Goal: Task Accomplishment & Management: Manage account settings

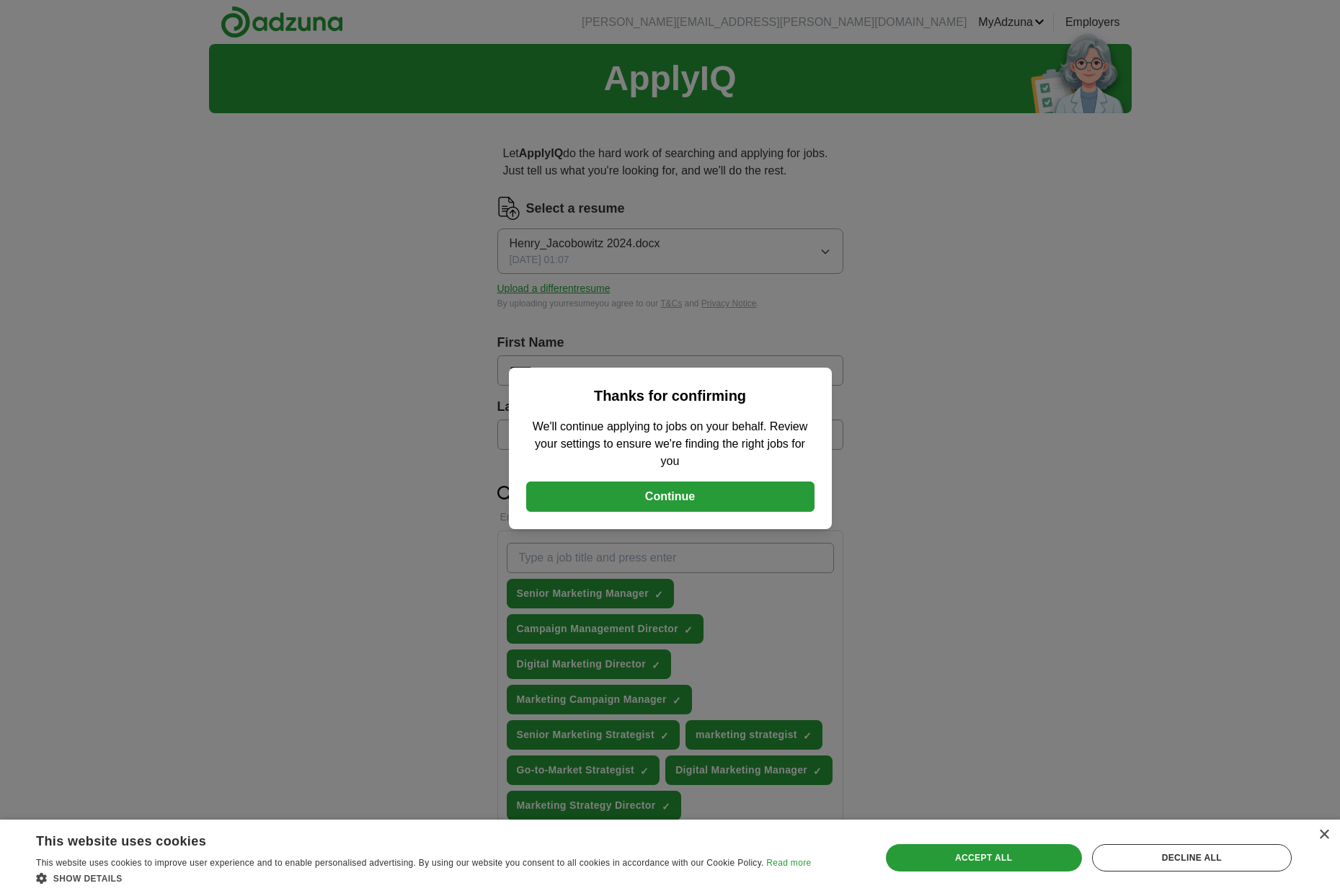
click at [676, 508] on button "Continue" at bounding box center [670, 497] width 289 height 30
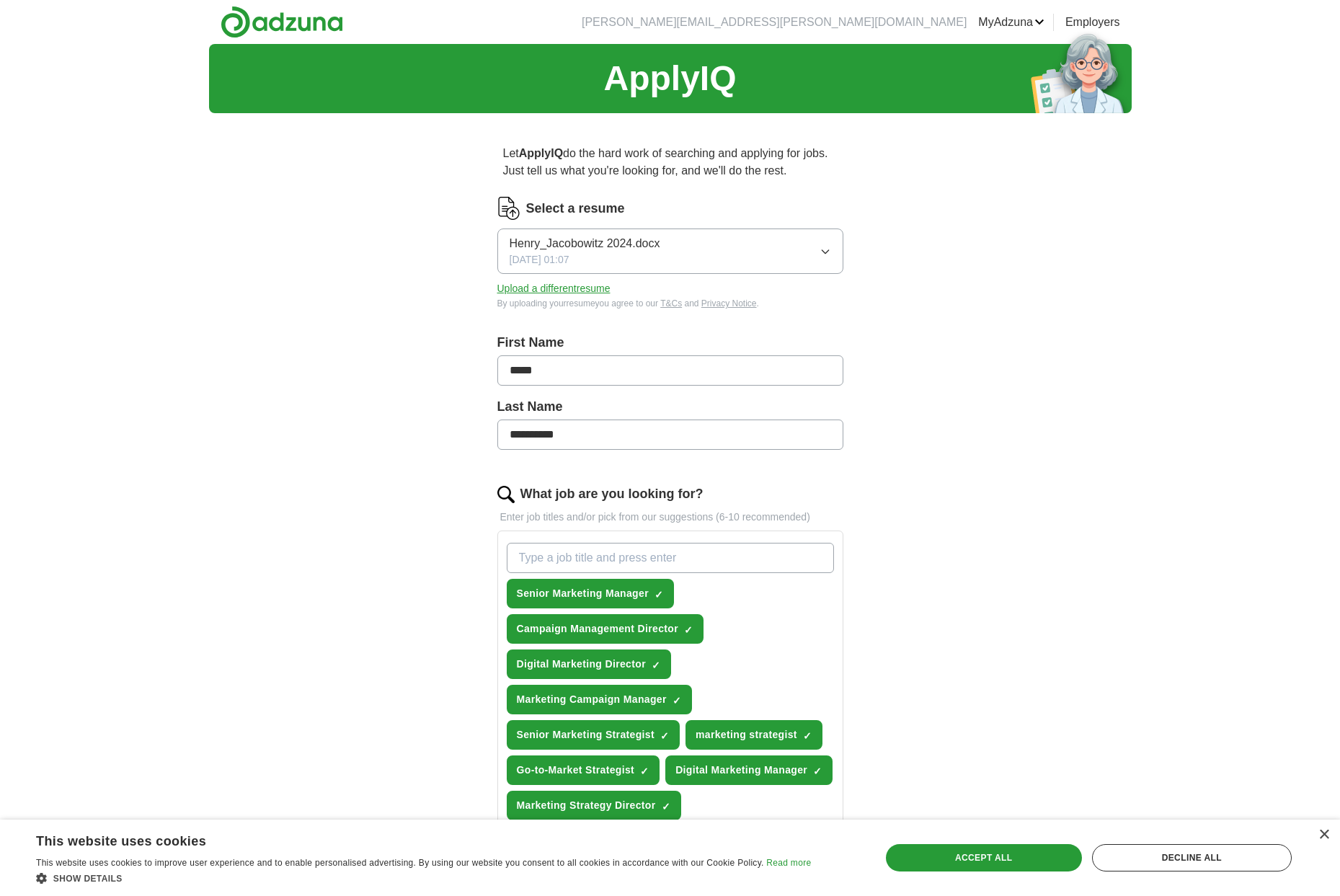
click at [819, 250] on button "Henry_Jacobowitz 2024.docx [DATE] 01:07" at bounding box center [670, 252] width 346 height 46
click at [931, 302] on div "**********" at bounding box center [670, 738] width 923 height 1389
click at [572, 293] on button "Upload a different resume" at bounding box center [554, 289] width 114 height 15
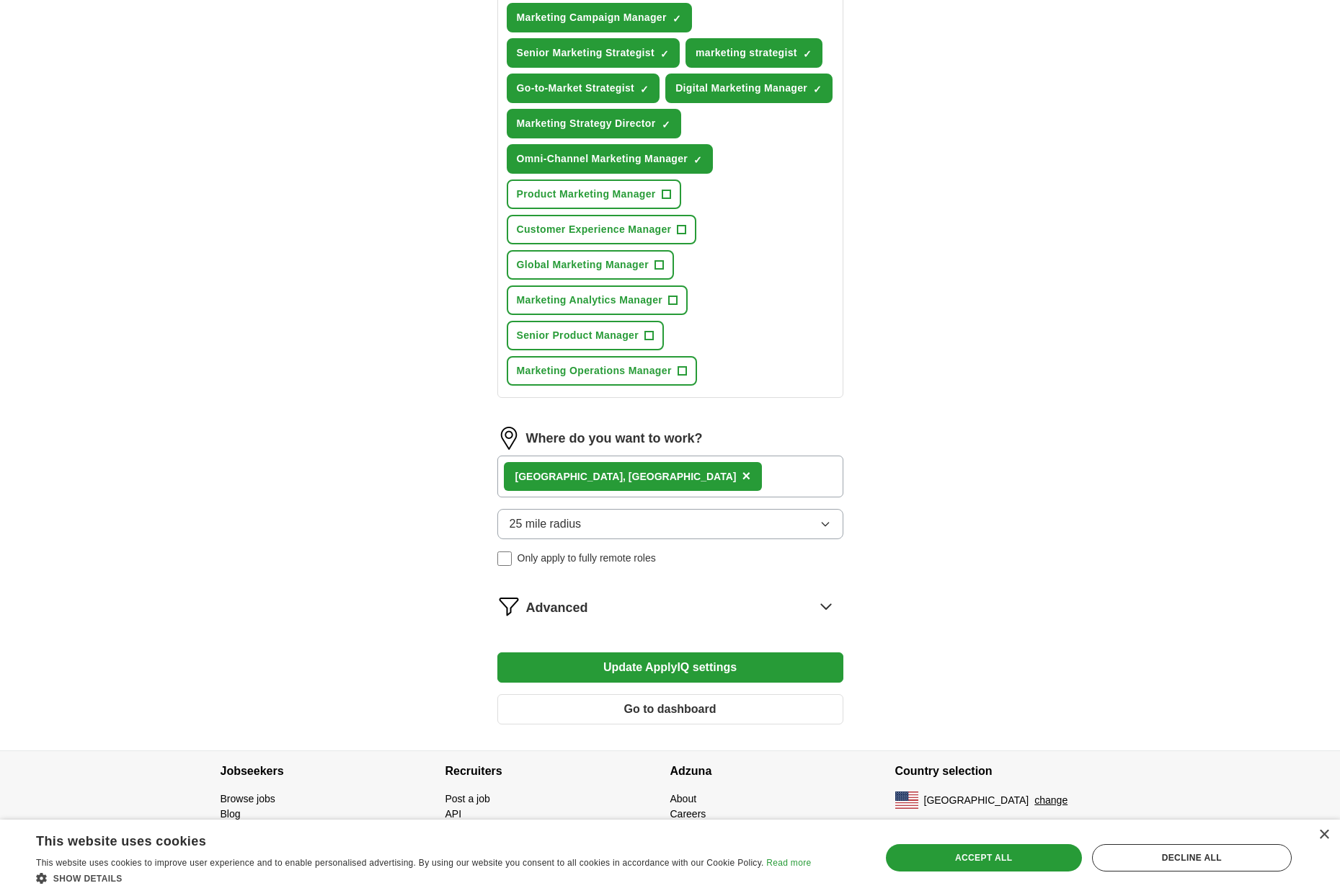
scroll to position [718, 0]
click at [678, 472] on div "[GEOGRAPHIC_DATA], [GEOGRAPHIC_DATA] ×" at bounding box center [670, 476] width 346 height 42
click at [655, 478] on div "[GEOGRAPHIC_DATA], [GEOGRAPHIC_DATA] ×" at bounding box center [670, 476] width 346 height 42
click at [651, 479] on div "[GEOGRAPHIC_DATA], [GEOGRAPHIC_DATA] ×" at bounding box center [670, 476] width 346 height 42
click at [644, 480] on div "[GEOGRAPHIC_DATA], [GEOGRAPHIC_DATA] ×" at bounding box center [670, 476] width 346 height 42
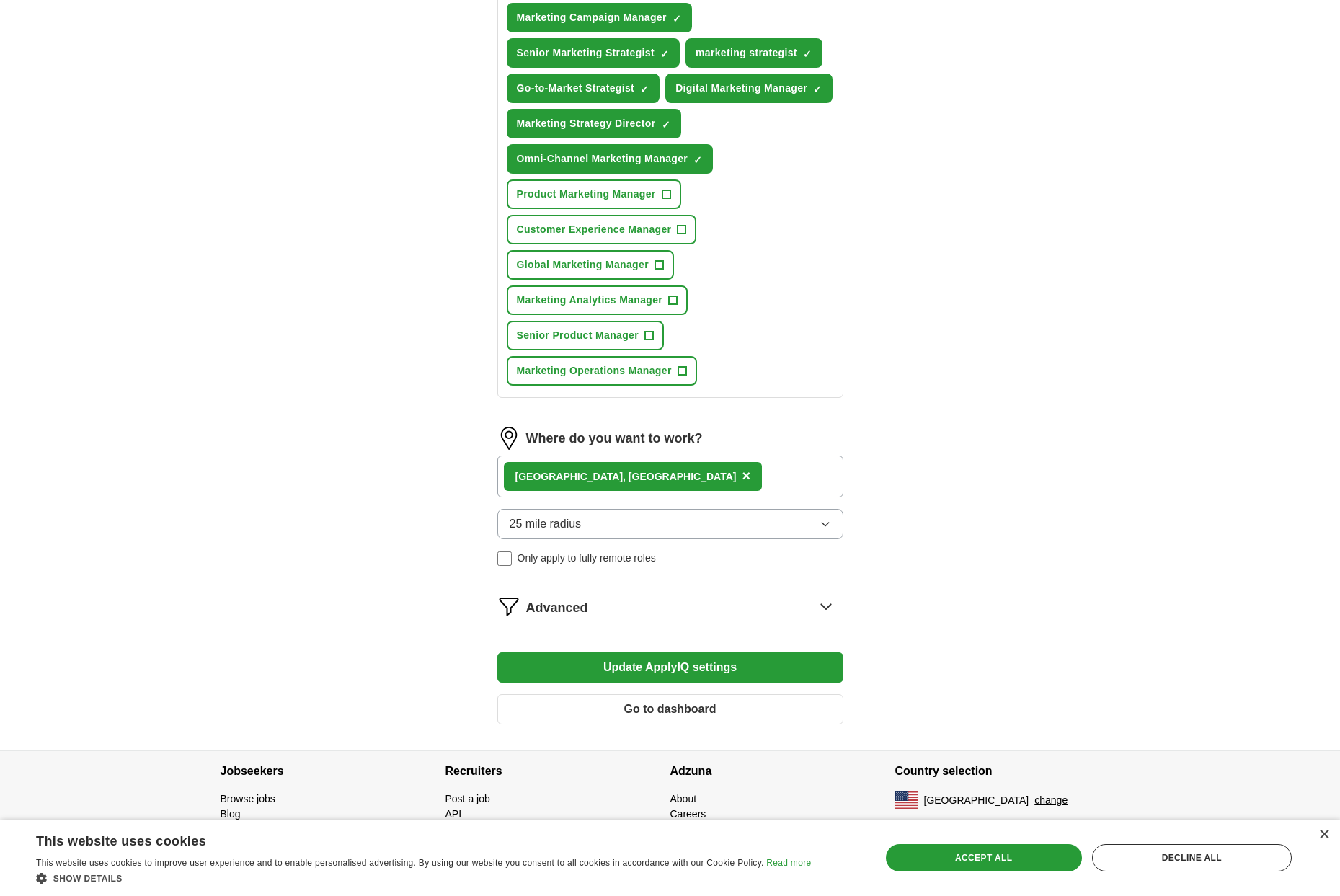
click at [658, 479] on div "[GEOGRAPHIC_DATA], [GEOGRAPHIC_DATA] ×" at bounding box center [670, 476] width 346 height 42
click at [701, 469] on div "[GEOGRAPHIC_DATA], [GEOGRAPHIC_DATA] ×" at bounding box center [670, 476] width 346 height 42
click at [683, 474] on div "[GEOGRAPHIC_DATA], [GEOGRAPHIC_DATA] ×" at bounding box center [670, 476] width 346 height 42
click at [634, 518] on button "25 mile radius" at bounding box center [670, 524] width 346 height 30
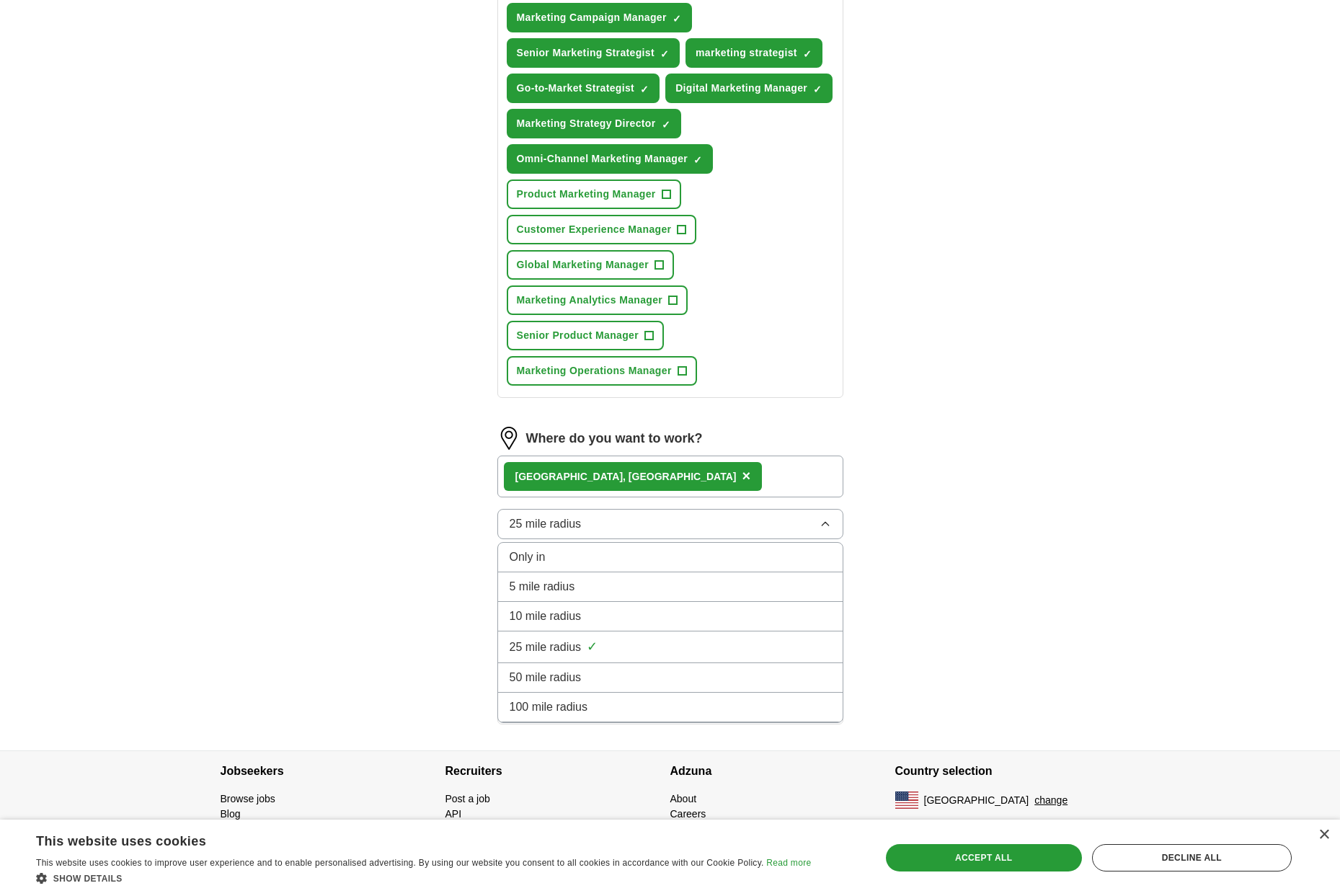
scroll to position [716, 0]
click at [602, 590] on div "5 mile radius" at bounding box center [670, 587] width 322 height 17
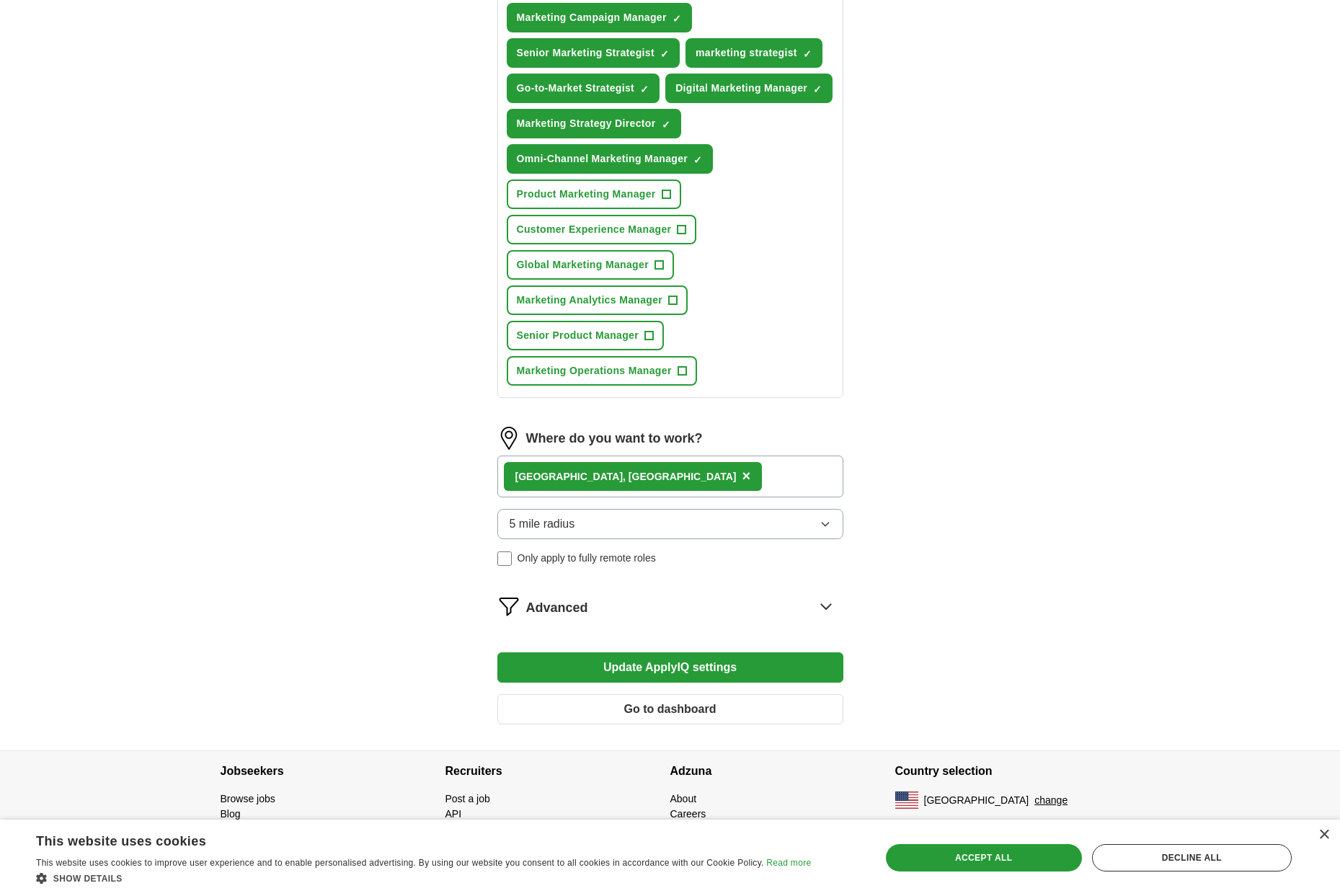
click at [684, 231] on span "+" at bounding box center [681, 230] width 9 height 12
drag, startPoint x: 673, startPoint y: 197, endPoint x: 659, endPoint y: 237, distance: 42.4
click at [670, 200] on span "+" at bounding box center [666, 195] width 9 height 12
click at [660, 268] on span "+" at bounding box center [659, 265] width 9 height 12
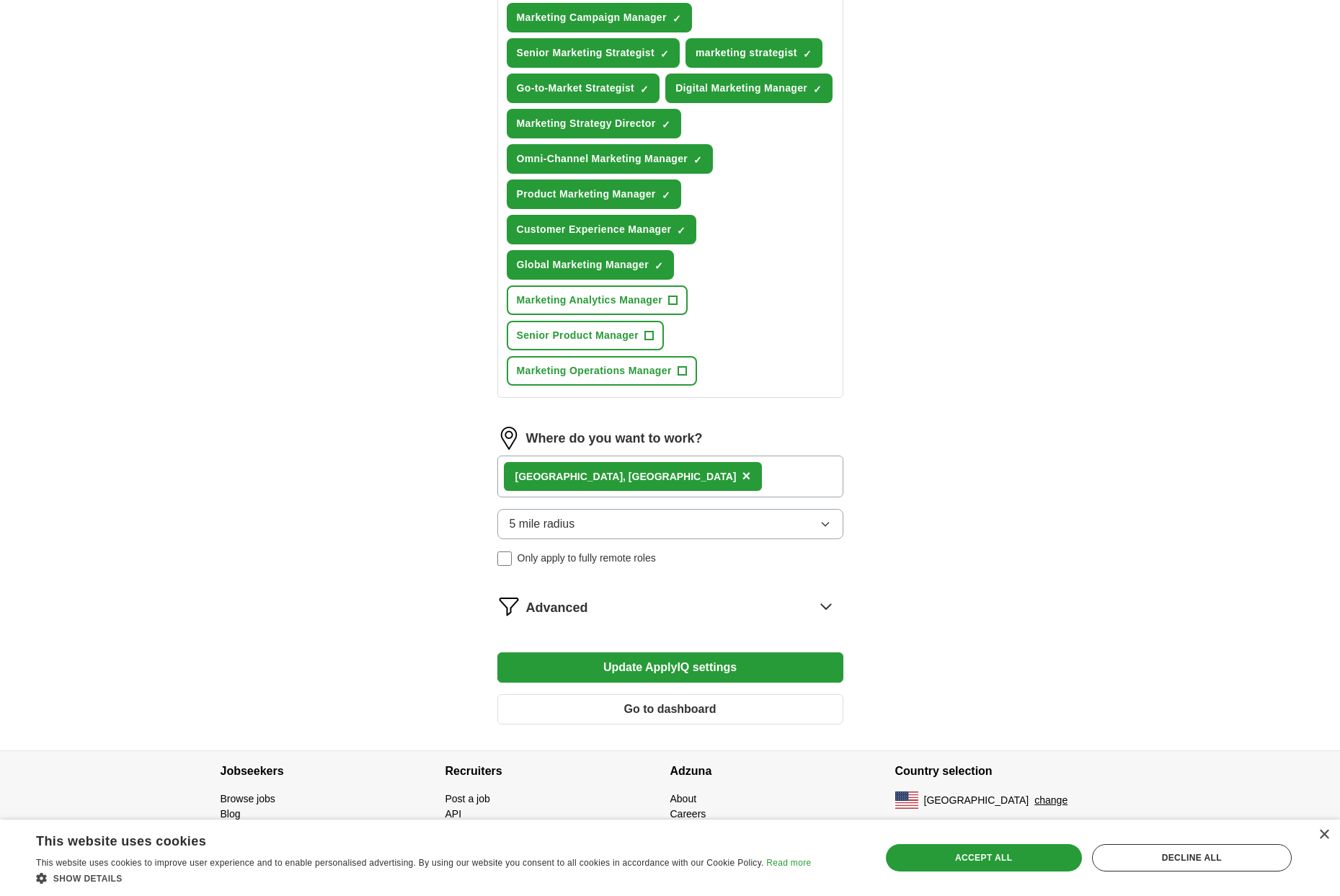
click at [677, 302] on span "+" at bounding box center [673, 301] width 9 height 12
click at [659, 335] on button "Senior Product Manager +" at bounding box center [586, 335] width 158 height 29
click at [692, 379] on button "Marketing Operations Manager +" at bounding box center [602, 371] width 190 height 29
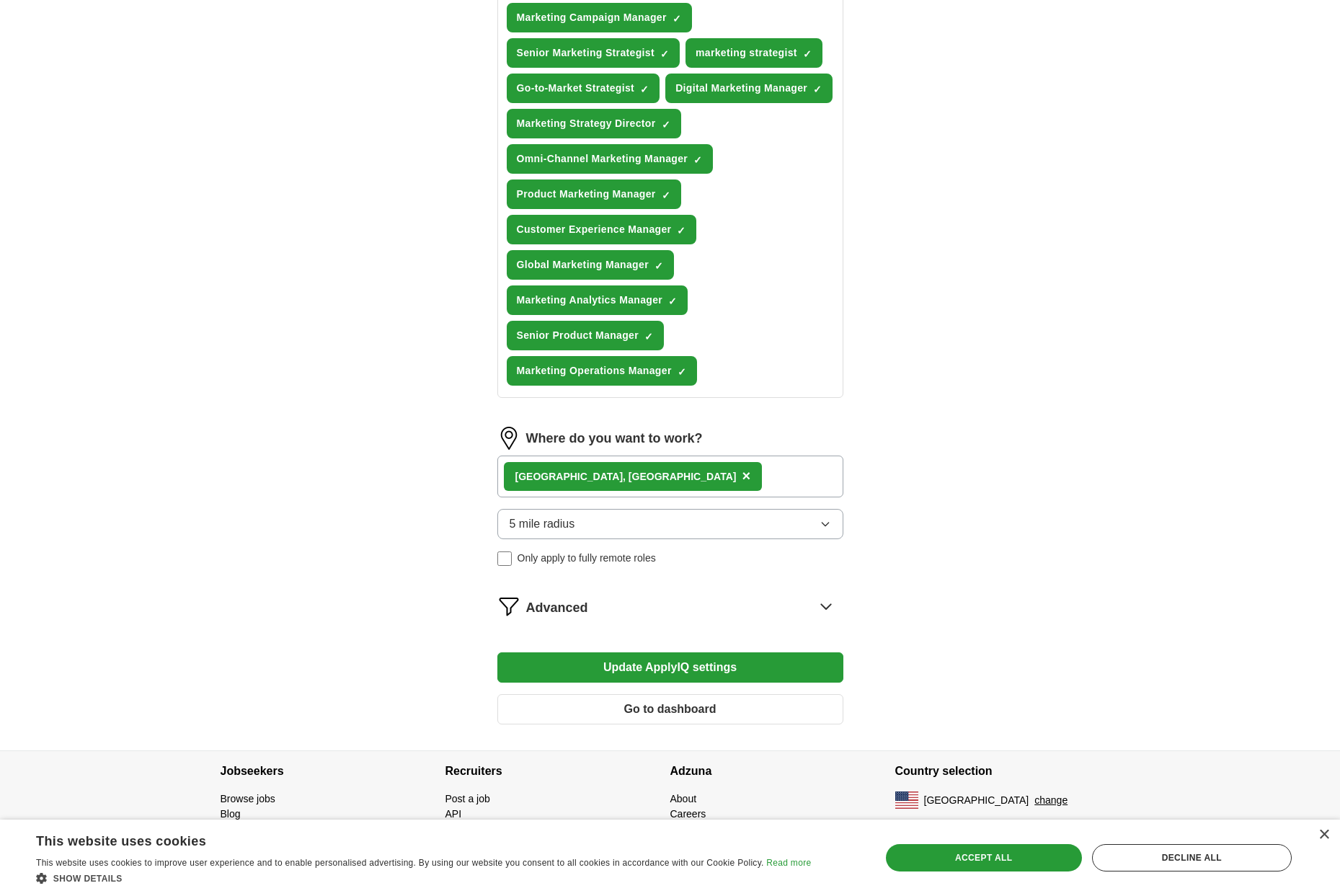
scroll to position [718, 0]
click at [751, 480] on div "[GEOGRAPHIC_DATA], [GEOGRAPHIC_DATA] ×" at bounding box center [670, 476] width 346 height 42
click at [751, 481] on div "[GEOGRAPHIC_DATA], [GEOGRAPHIC_DATA] ×" at bounding box center [670, 476] width 346 height 42
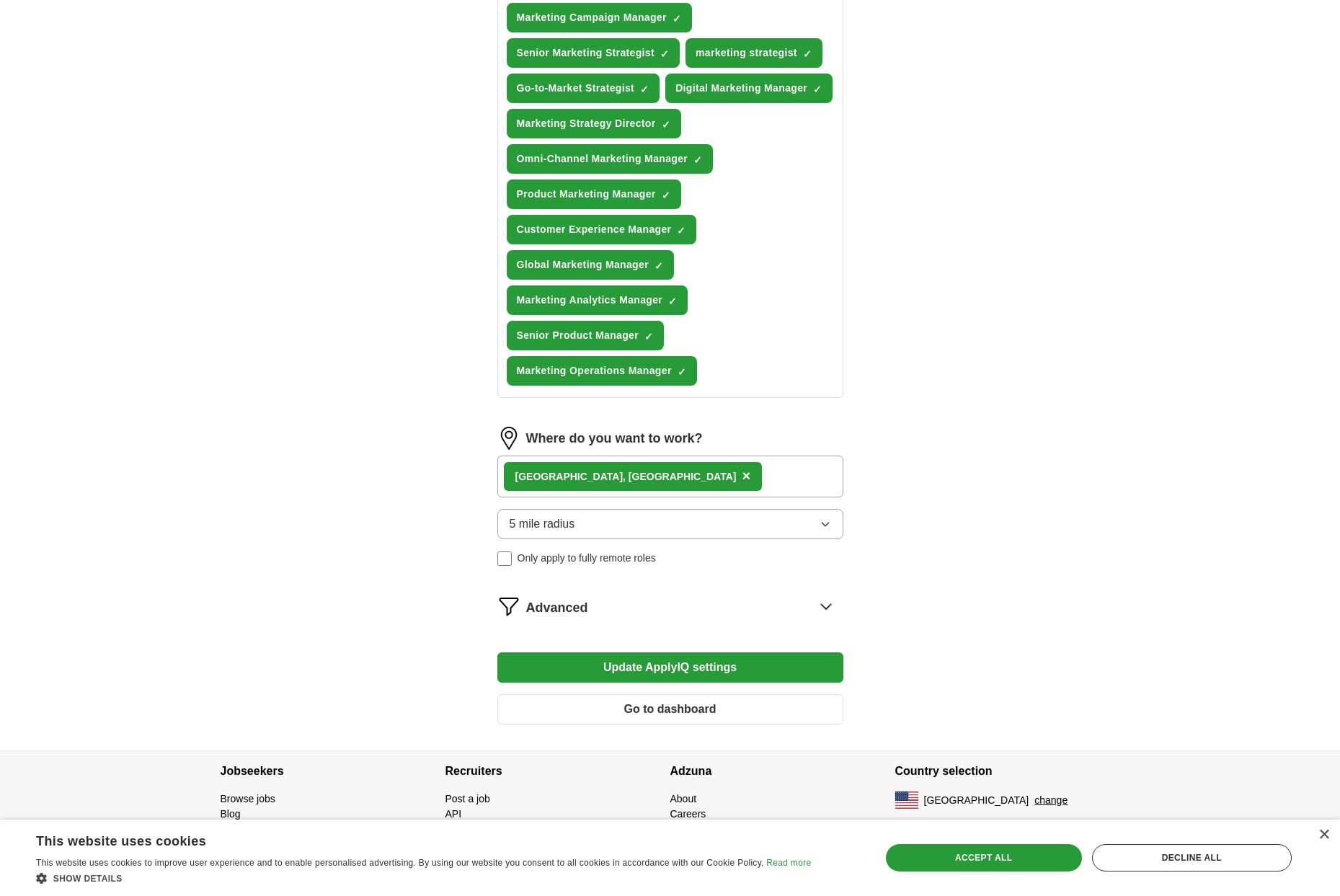
click at [680, 475] on div "[GEOGRAPHIC_DATA], [GEOGRAPHIC_DATA] ×" at bounding box center [670, 476] width 346 height 42
click at [917, 427] on div "**********" at bounding box center [670, 56] width 923 height 1389
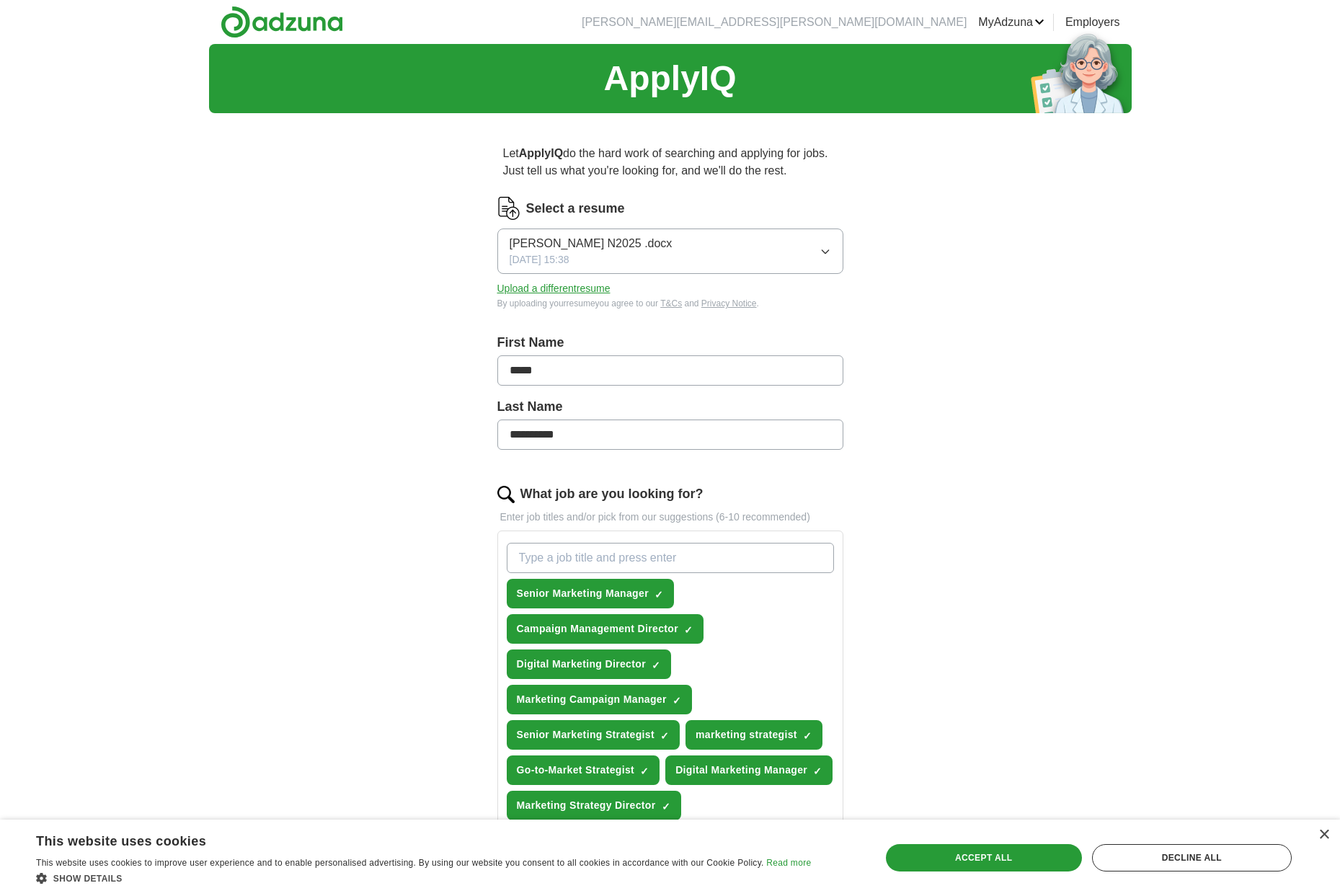
scroll to position [0, 0]
click at [828, 252] on icon "button" at bounding box center [825, 252] width 12 height 12
click at [831, 203] on div "Select a resume" at bounding box center [670, 208] width 346 height 23
click at [580, 289] on button "Upload a different resume" at bounding box center [554, 289] width 114 height 15
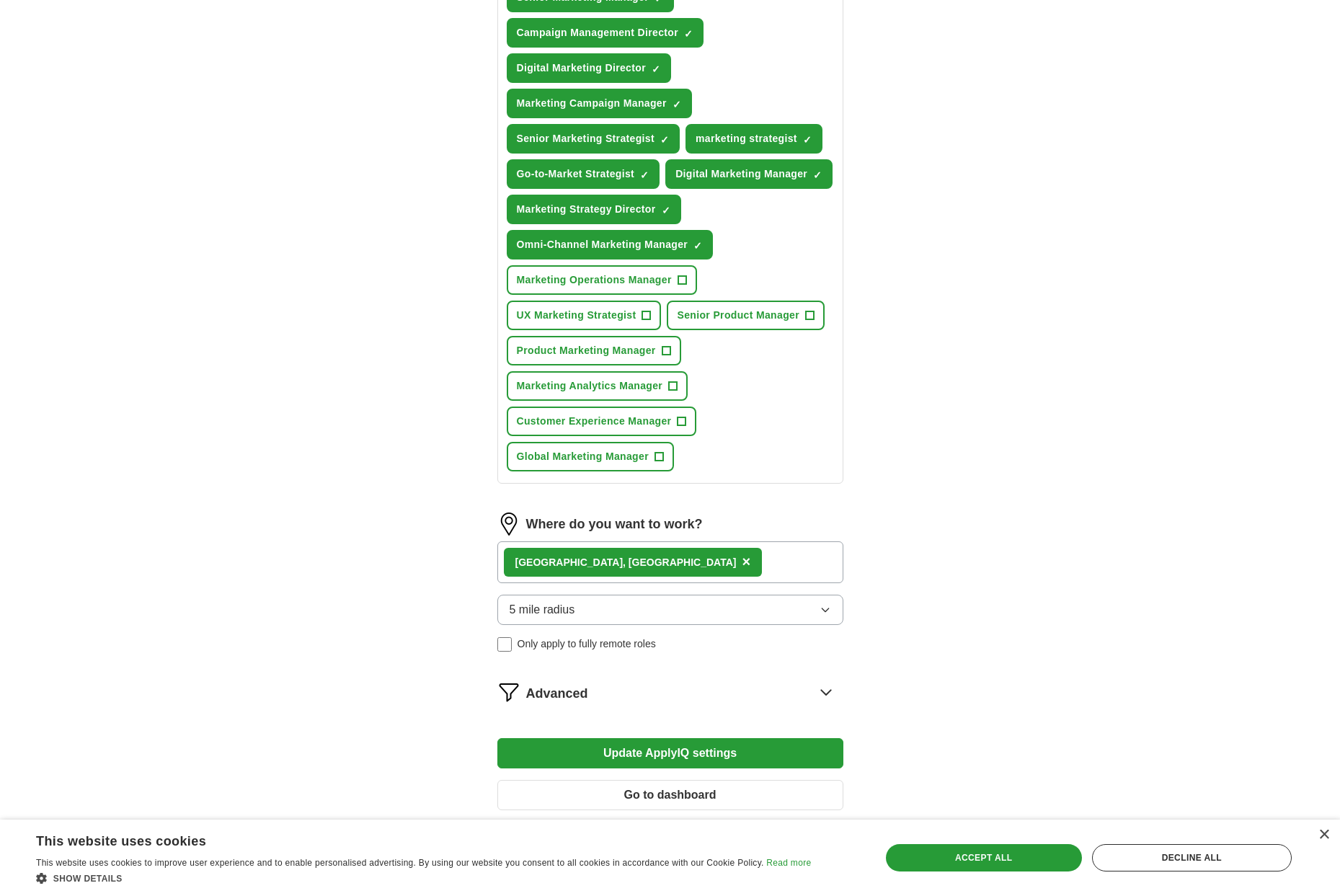
scroll to position [597, 0]
drag, startPoint x: 686, startPoint y: 317, endPoint x: 737, endPoint y: 336, distance: 54.4
click at [686, 286] on span "+" at bounding box center [681, 279] width 9 height 12
drag, startPoint x: 808, startPoint y: 349, endPoint x: 762, endPoint y: 356, distance: 46.5
click at [808, 321] on span "+" at bounding box center [809, 315] width 9 height 12
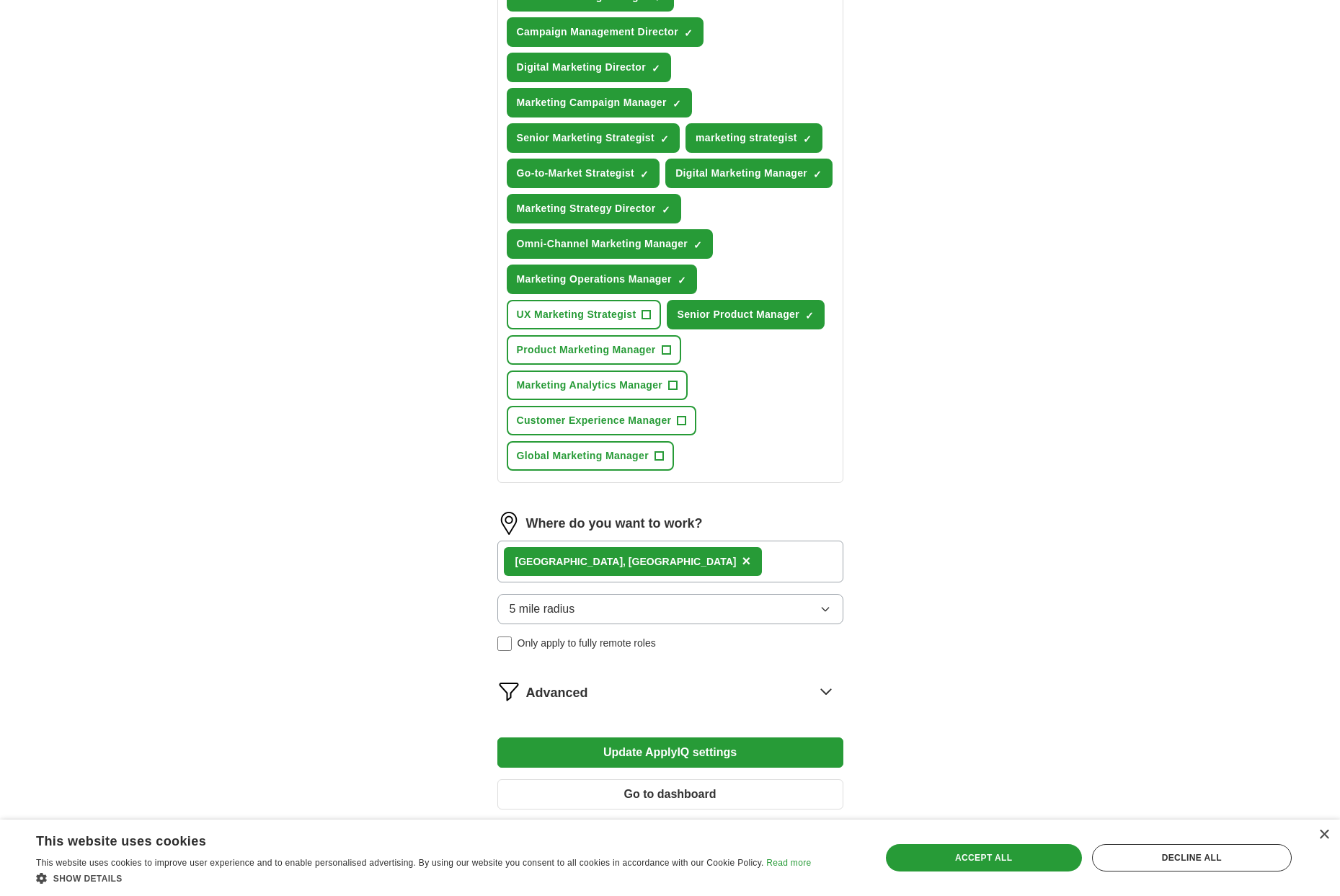
click at [649, 321] on span "+" at bounding box center [646, 315] width 9 height 12
click at [669, 357] on span "+" at bounding box center [666, 350] width 9 height 12
drag, startPoint x: 676, startPoint y: 422, endPoint x: 682, endPoint y: 433, distance: 12.5
click at [676, 391] on span "+" at bounding box center [673, 386] width 9 height 12
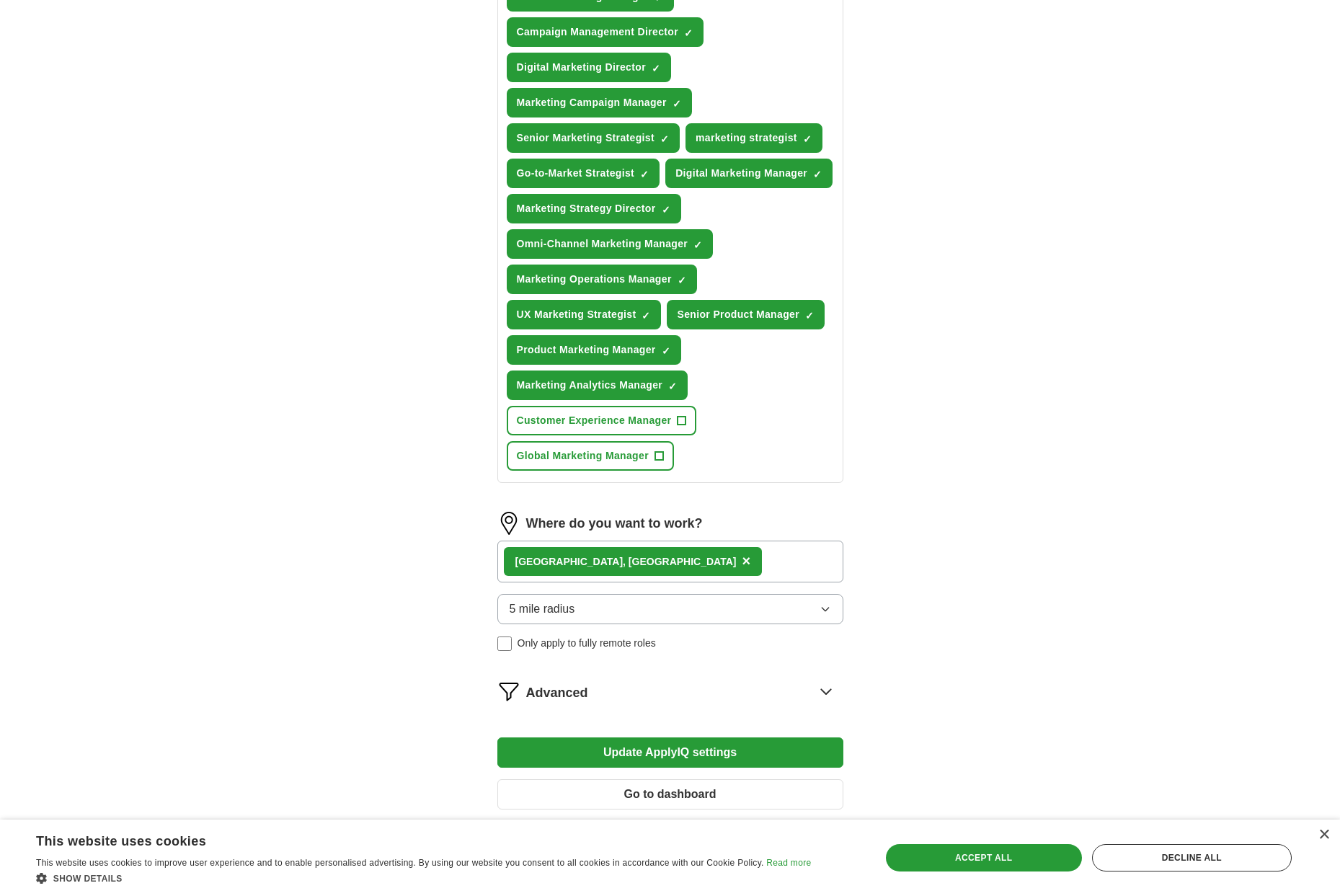
click at [686, 427] on span "+" at bounding box center [681, 421] width 9 height 12
drag, startPoint x: 662, startPoint y: 491, endPoint x: 719, endPoint y: 504, distance: 58.5
click at [663, 462] on span "+" at bounding box center [659, 456] width 9 height 12
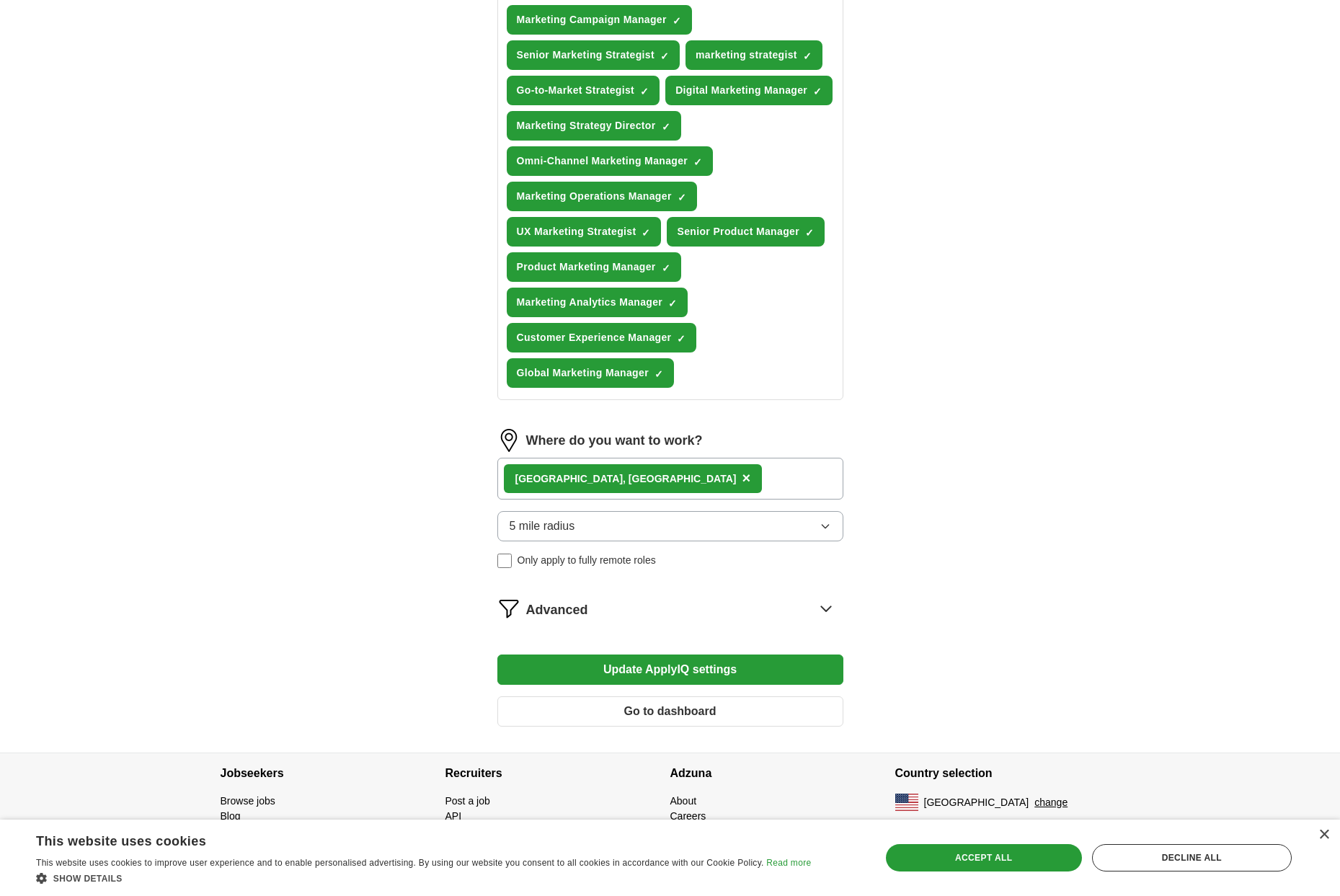
scroll to position [682, 0]
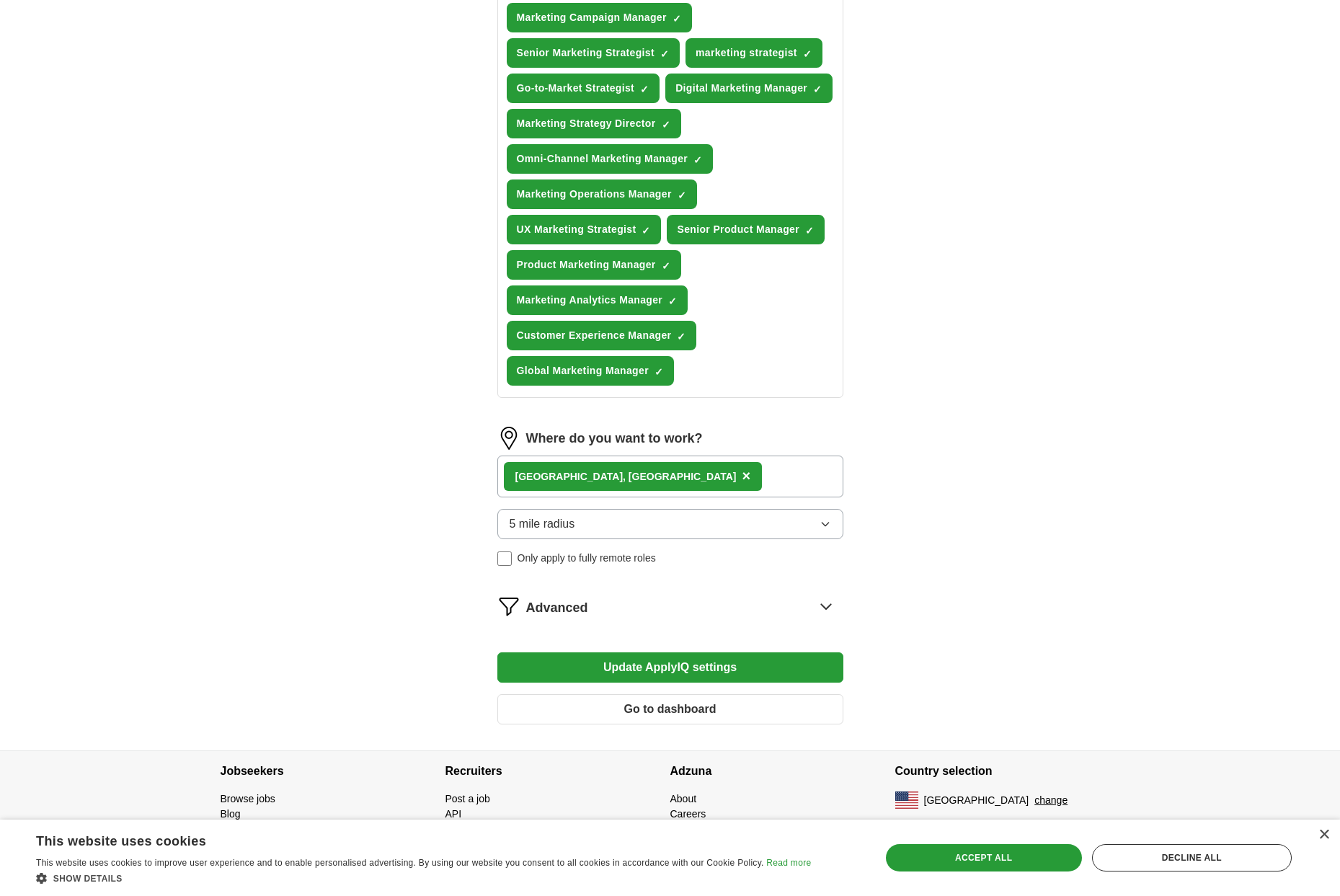
click at [696, 683] on button "Update ApplyIQ settings" at bounding box center [670, 667] width 346 height 30
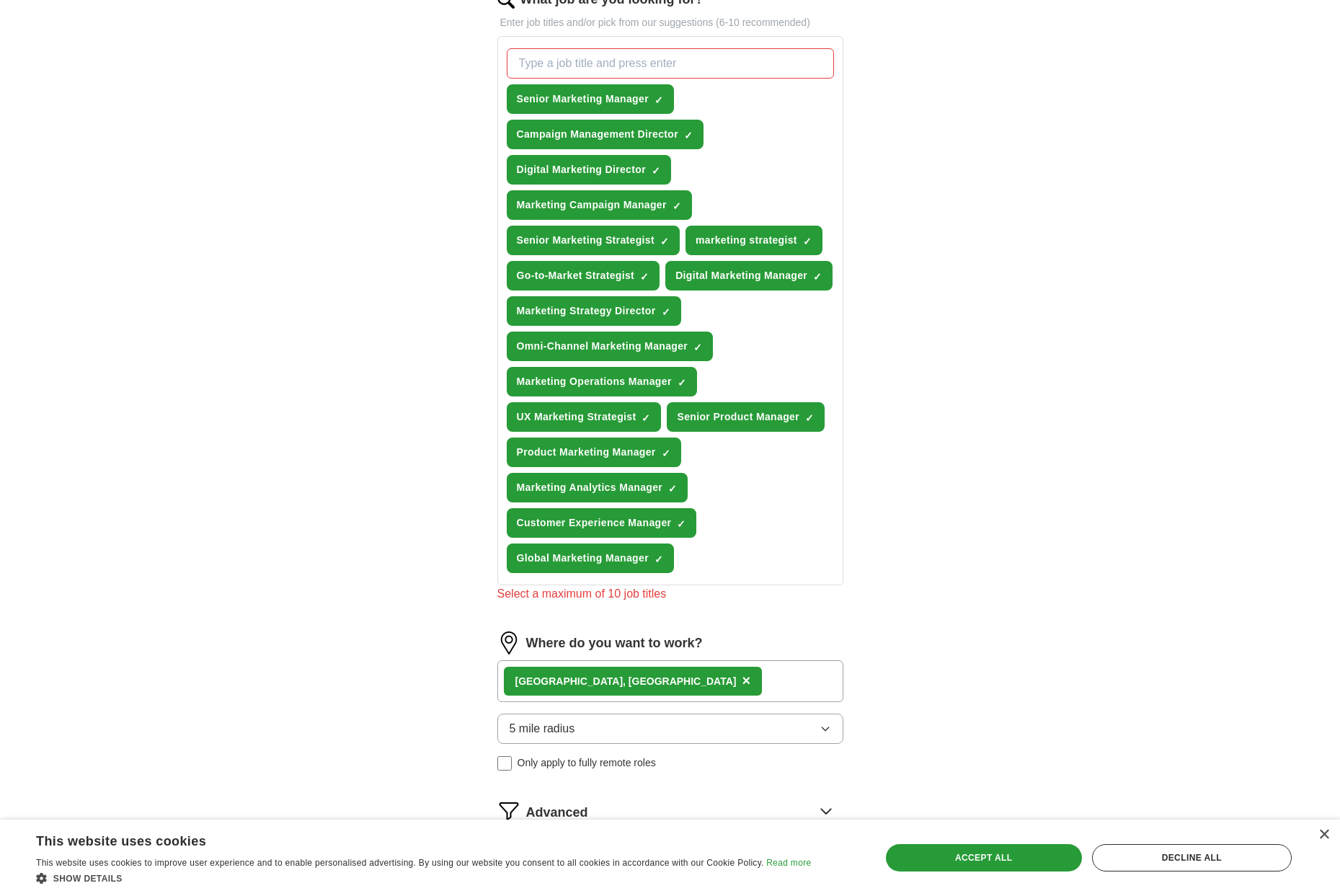
scroll to position [491, 0]
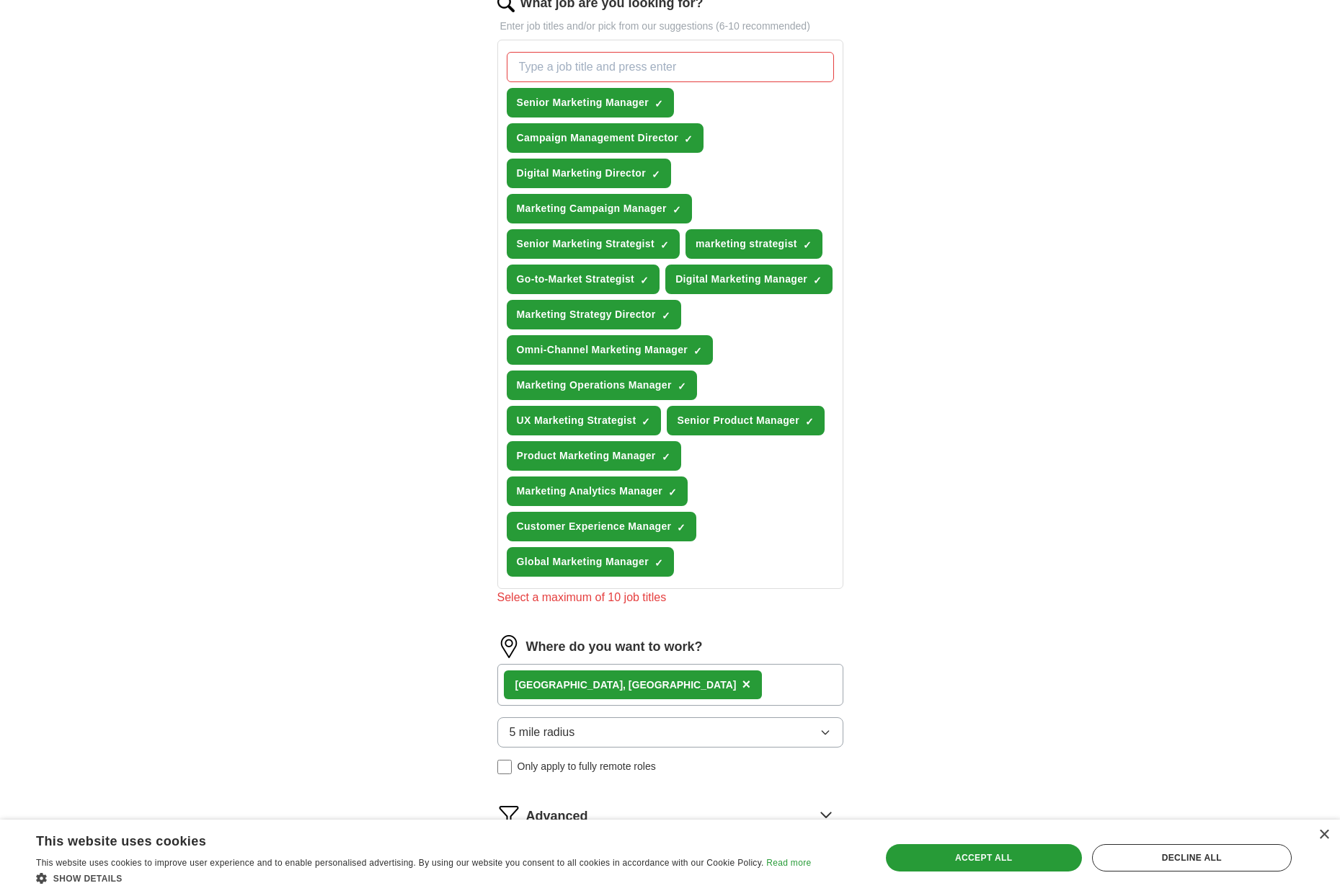
click at [0, 0] on span "×" at bounding box center [0, 0] width 0 height 0
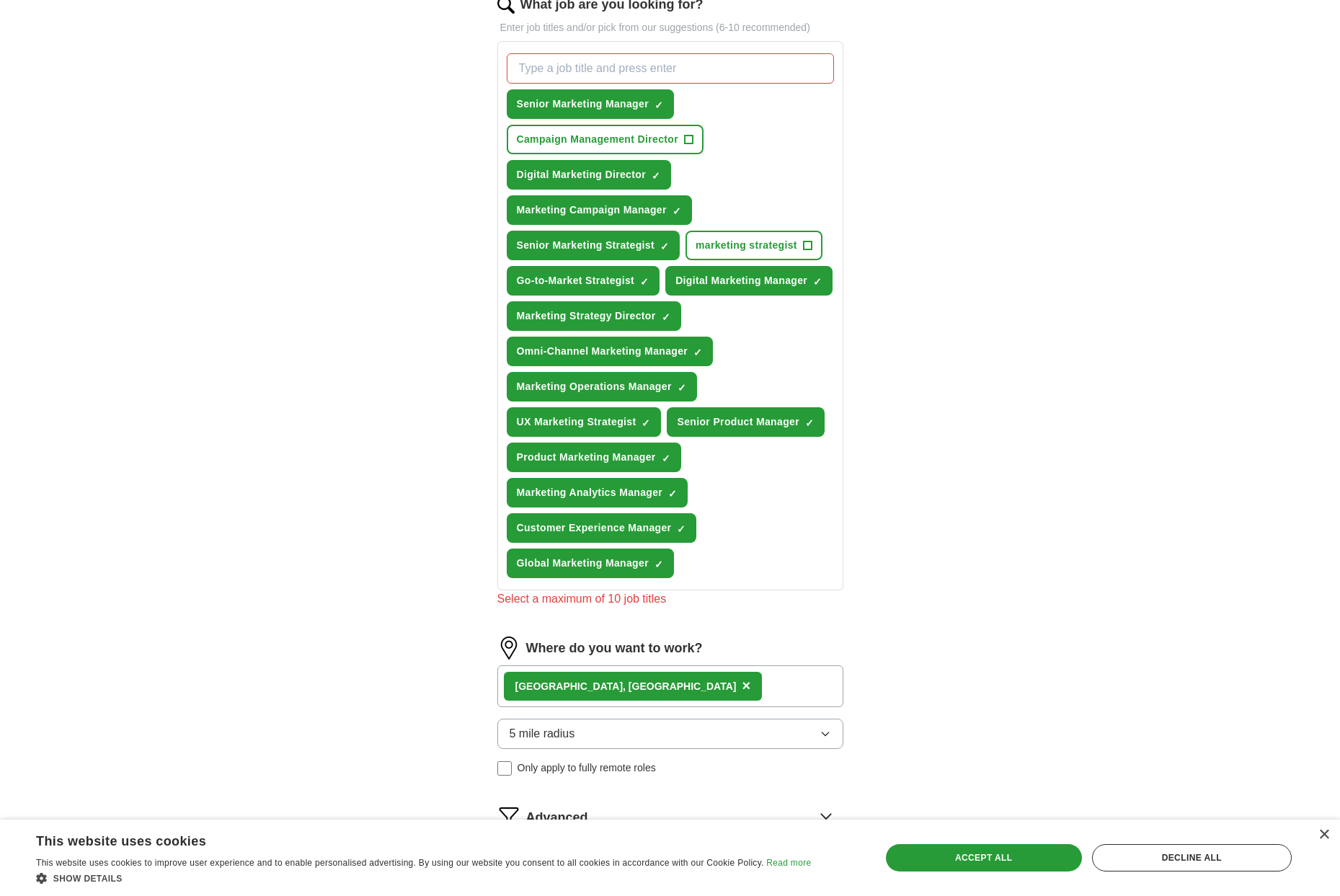
scroll to position [490, 0]
click at [0, 0] on span "×" at bounding box center [0, 0] width 0 height 0
click at [815, 427] on span "✓ ×" at bounding box center [810, 422] width 9 height 9
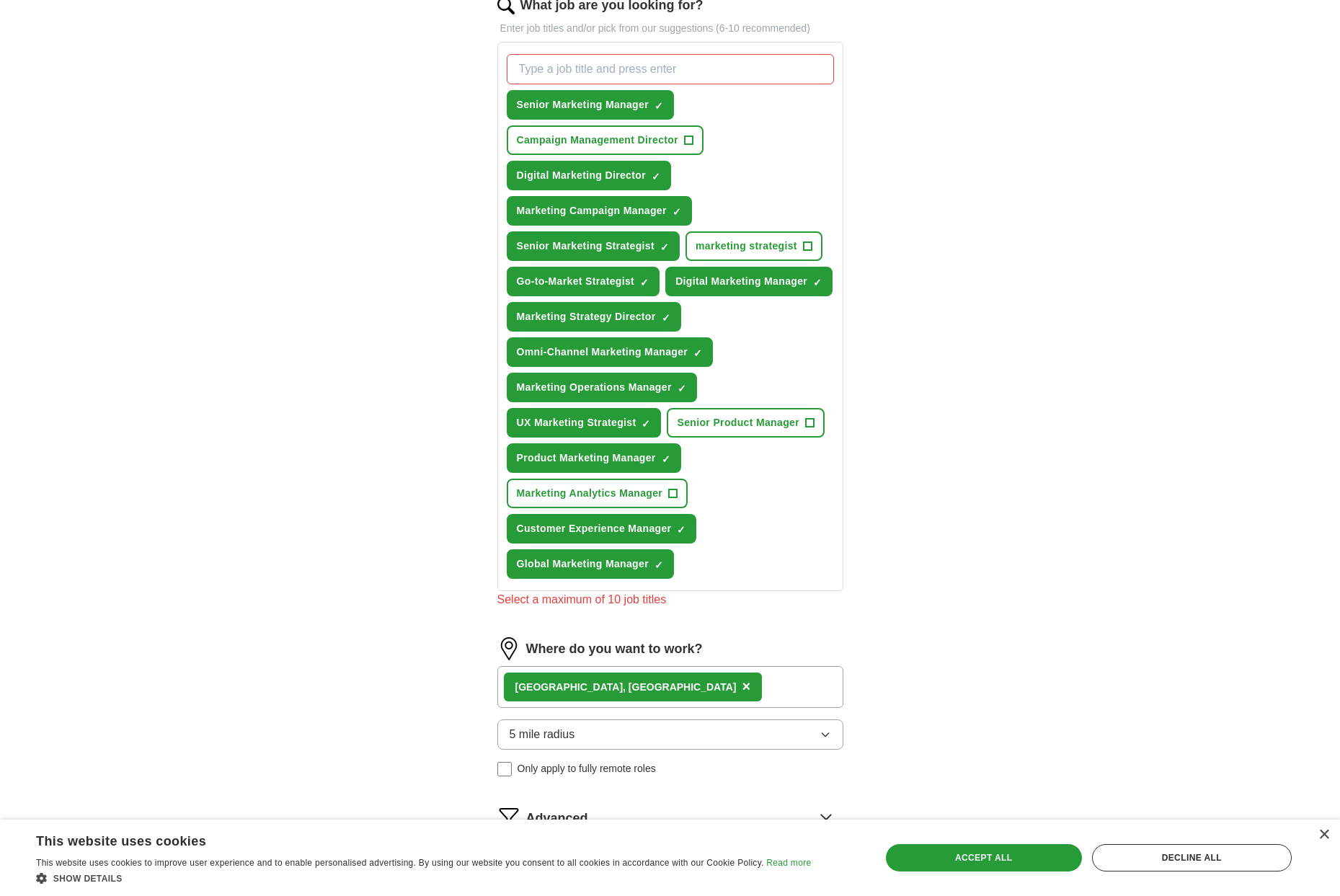
click at [0, 0] on span "×" at bounding box center [0, 0] width 0 height 0
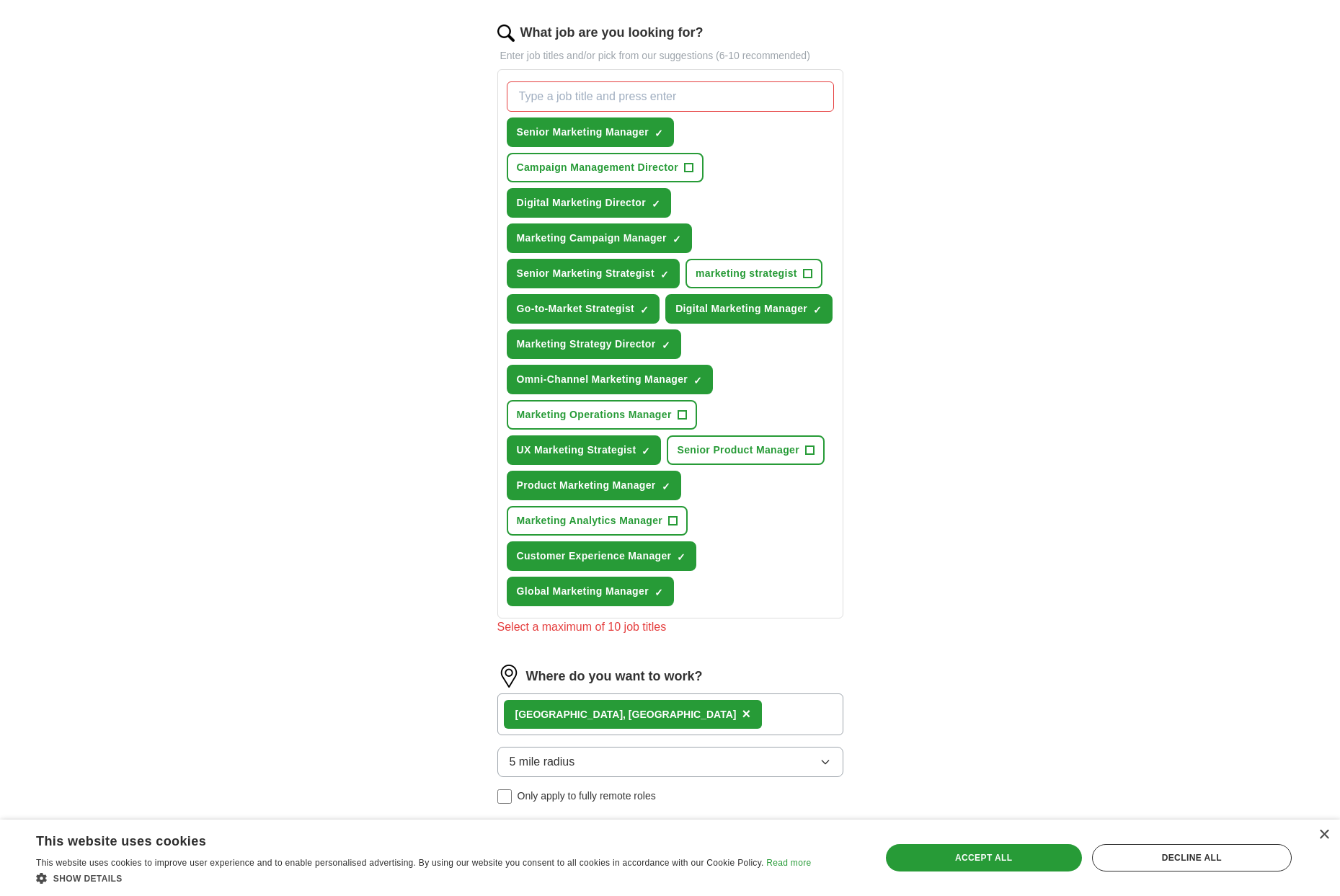
scroll to position [457, 0]
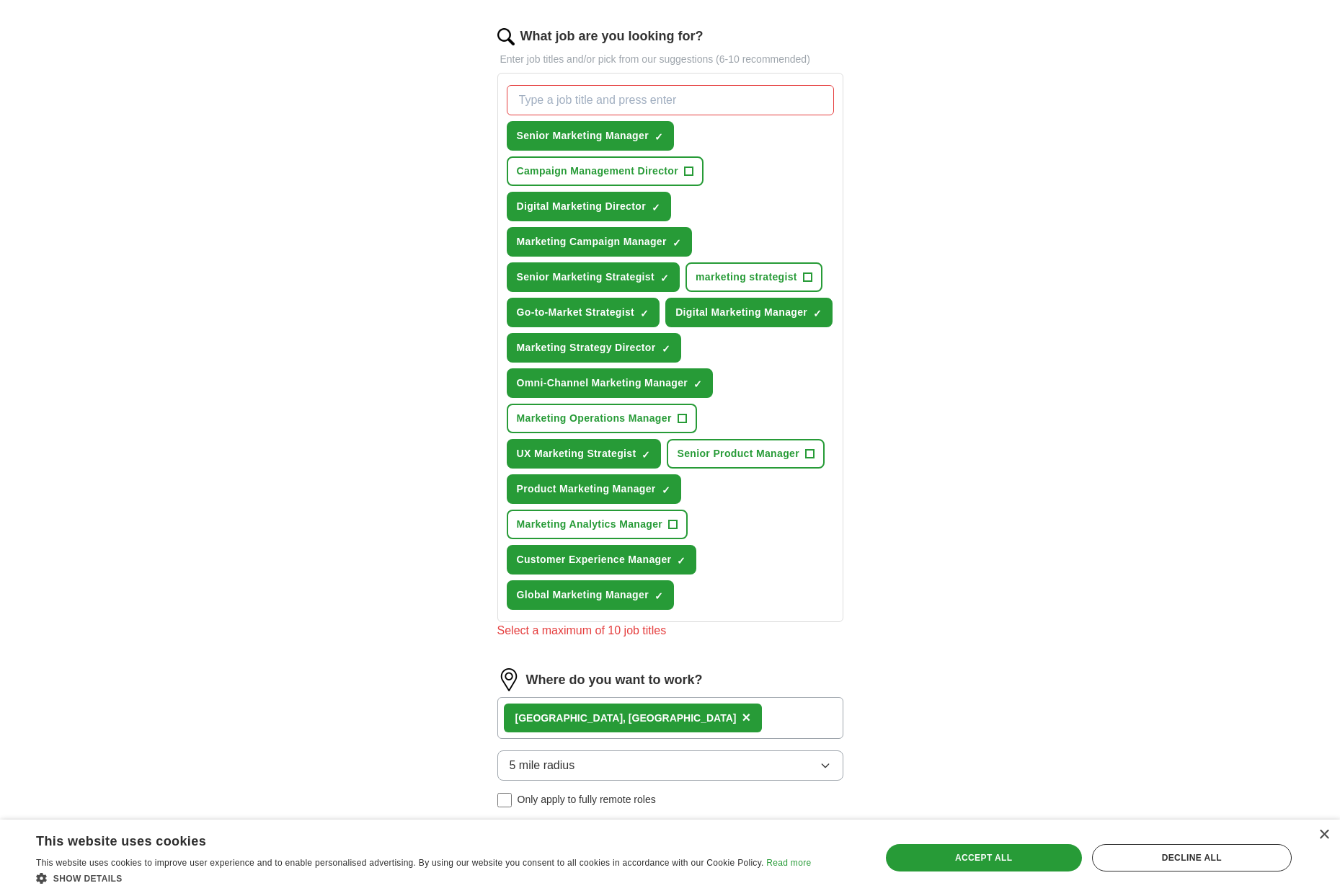
click at [0, 0] on span "×" at bounding box center [0, 0] width 0 height 0
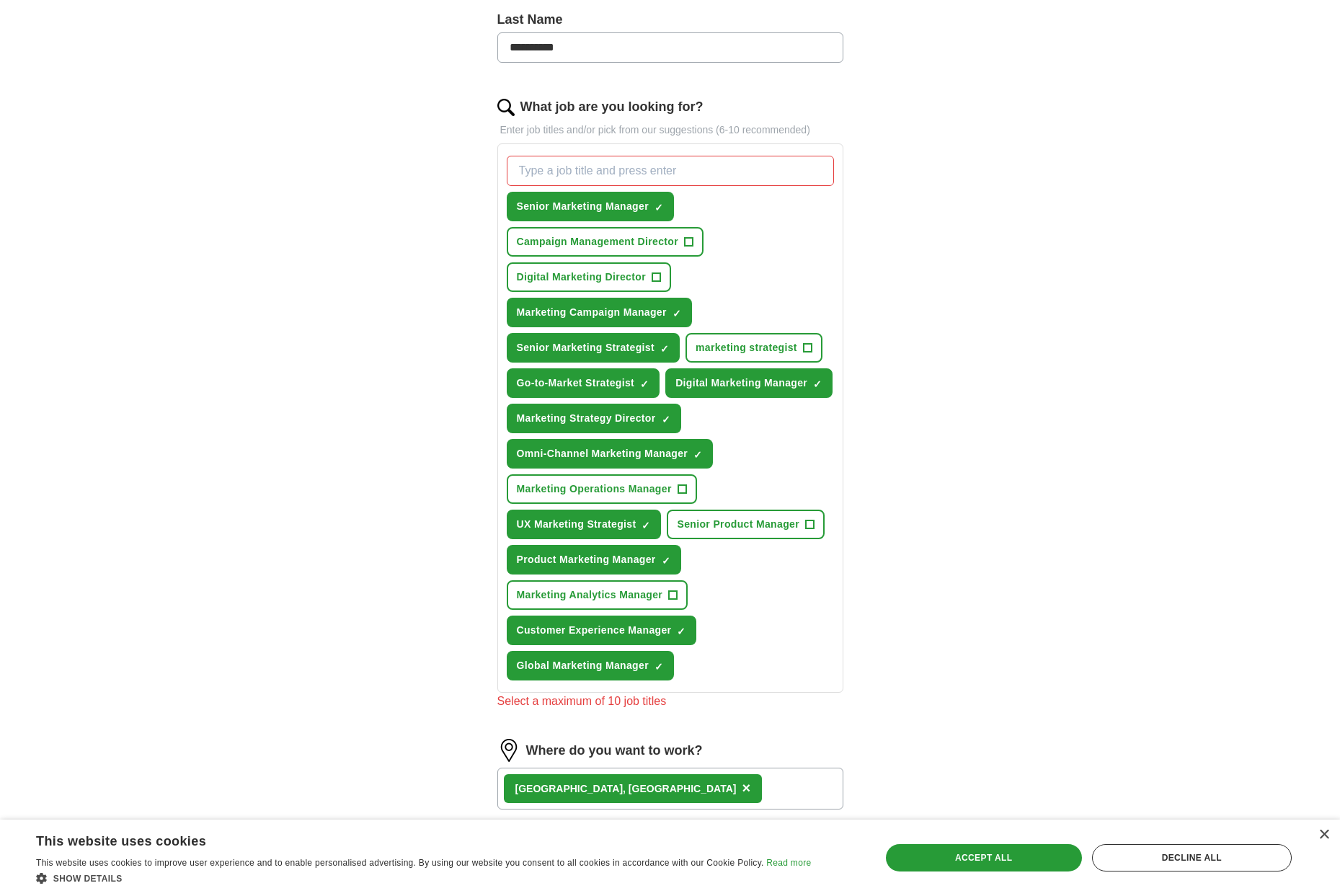
scroll to position [386, 0]
drag, startPoint x: 681, startPoint y: 661, endPoint x: 771, endPoint y: 656, distance: 90.1
click at [0, 0] on span "×" at bounding box center [0, 0] width 0 height 0
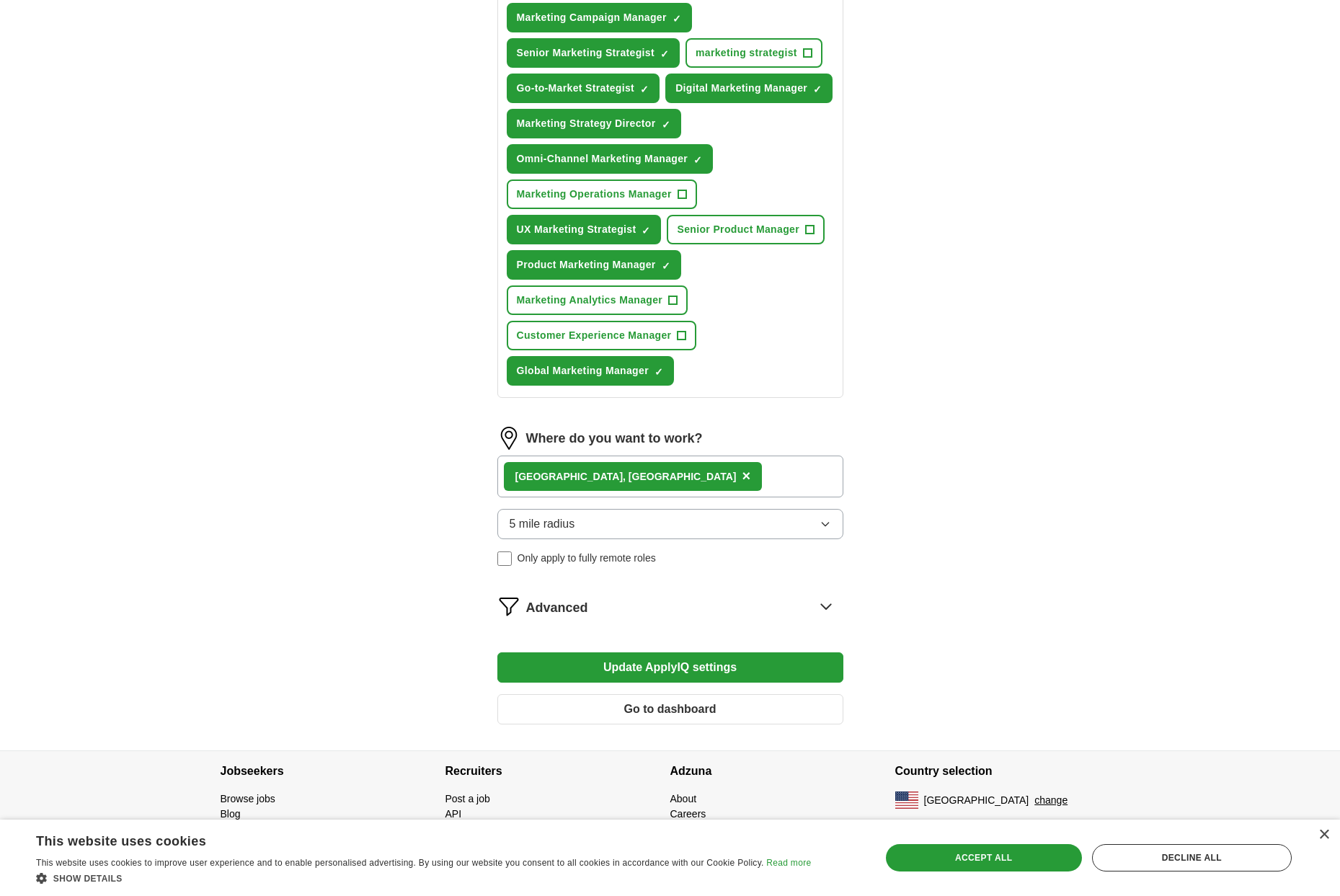
scroll to position [718, 0]
click at [692, 672] on button "Update ApplyIQ settings" at bounding box center [670, 667] width 346 height 30
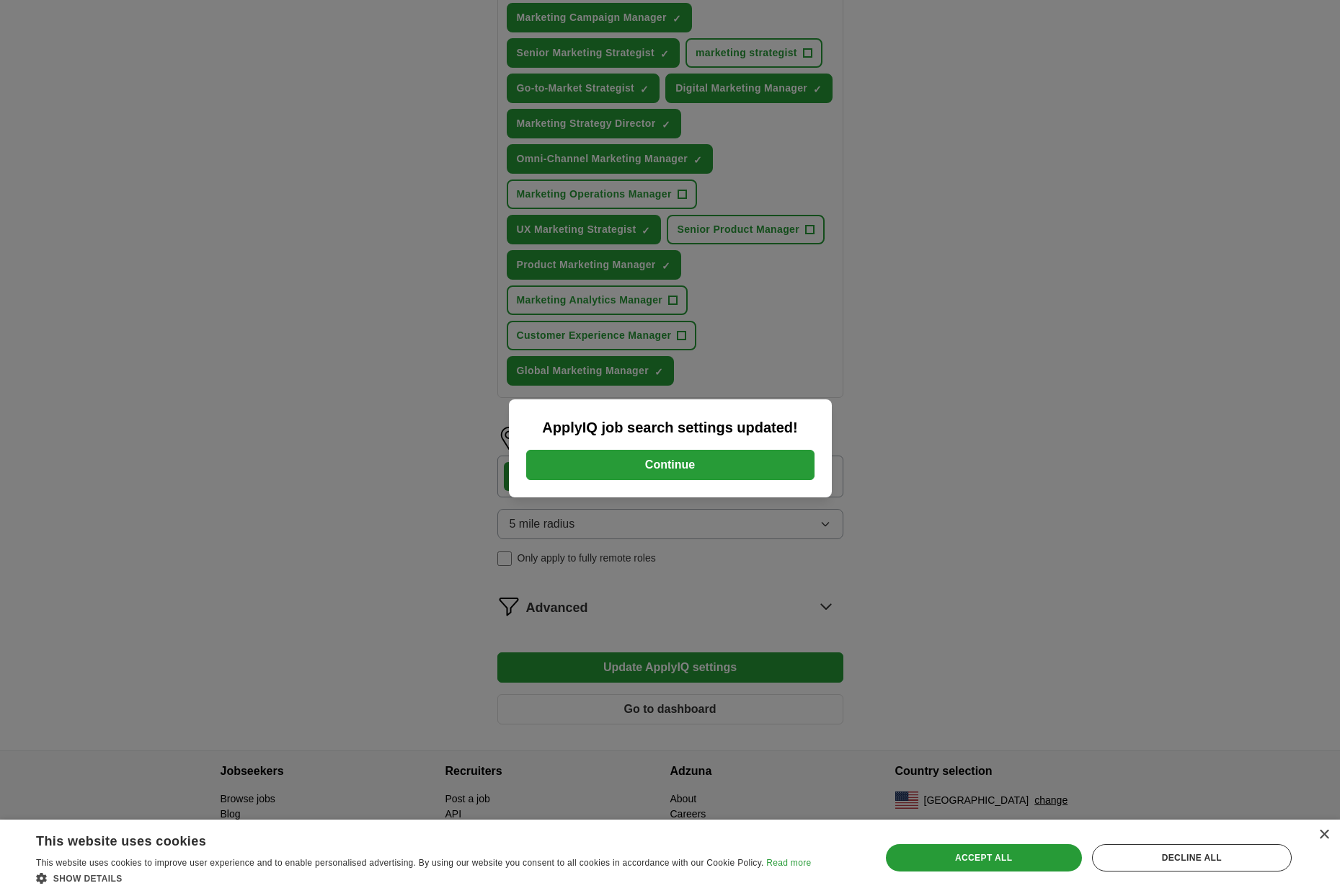
scroll to position [648, 0]
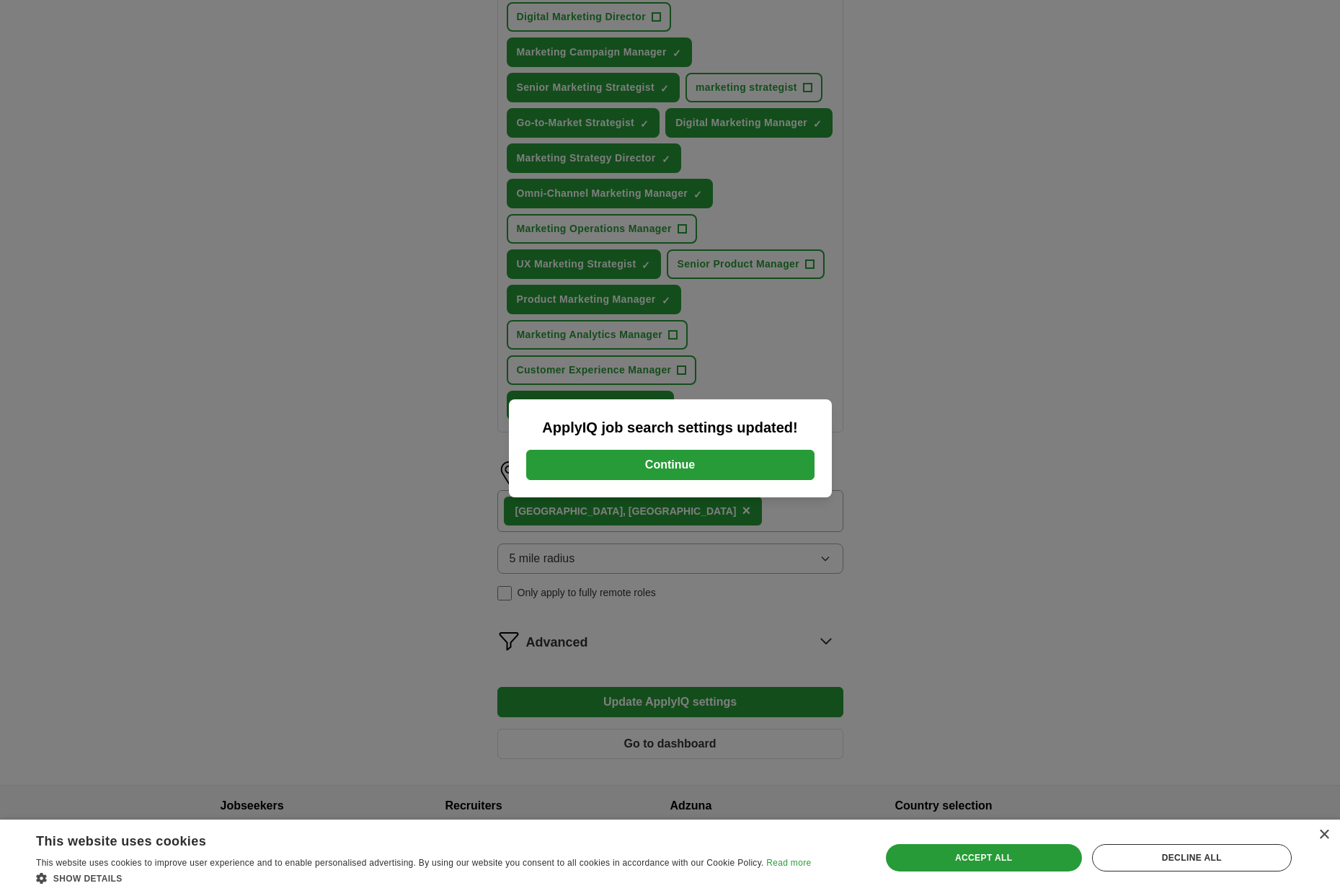
click at [672, 466] on button "Continue" at bounding box center [670, 465] width 289 height 30
